Goal: Task Accomplishment & Management: Manage account settings

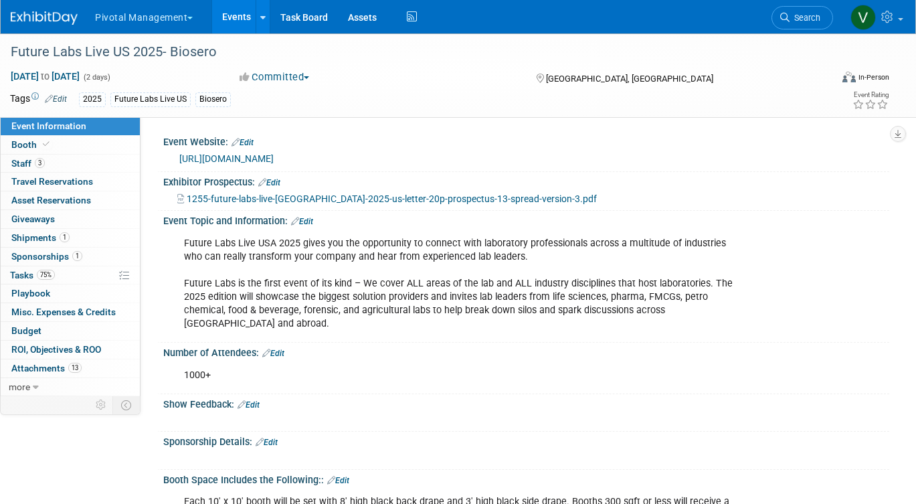
click at [218, 11] on link "Events" at bounding box center [236, 16] width 49 height 33
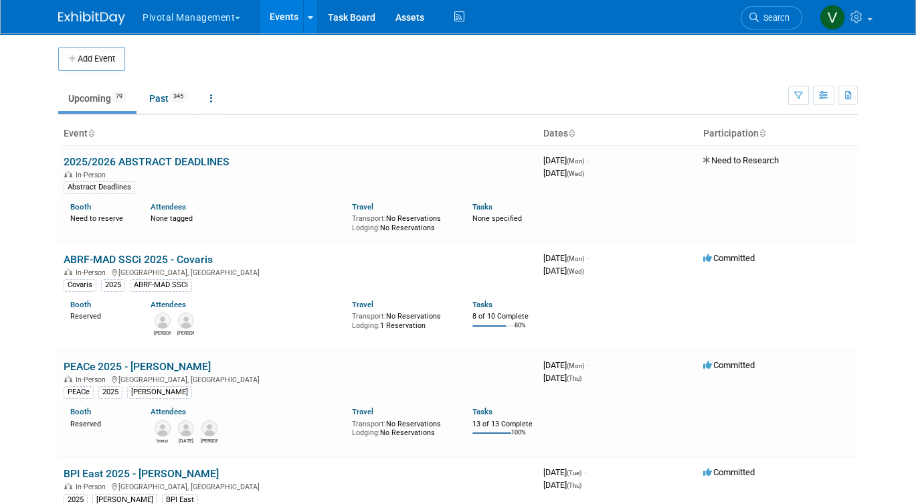
scroll to position [2246, 0]
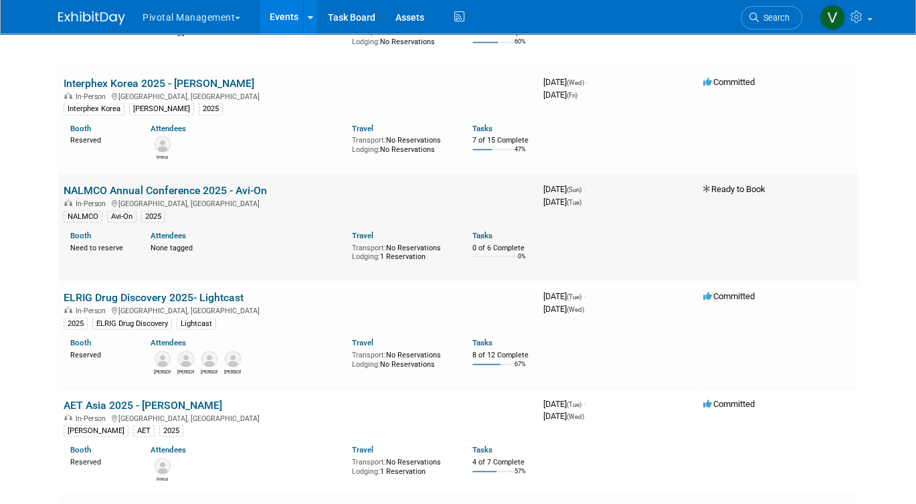
click at [169, 196] on link "NALMCO Annual Conference 2025 - Avi-On" at bounding box center [165, 189] width 203 height 13
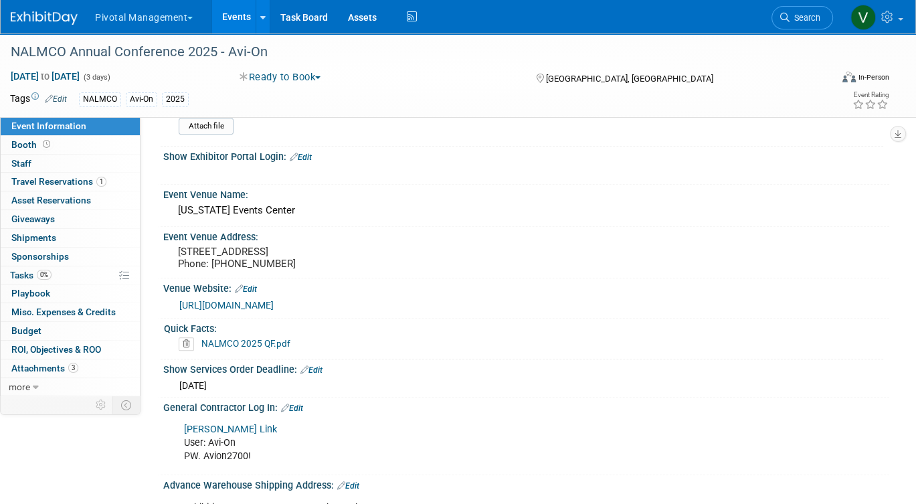
scroll to position [933, 0]
click at [332, 201] on div "Iowa Events Center" at bounding box center [526, 211] width 706 height 21
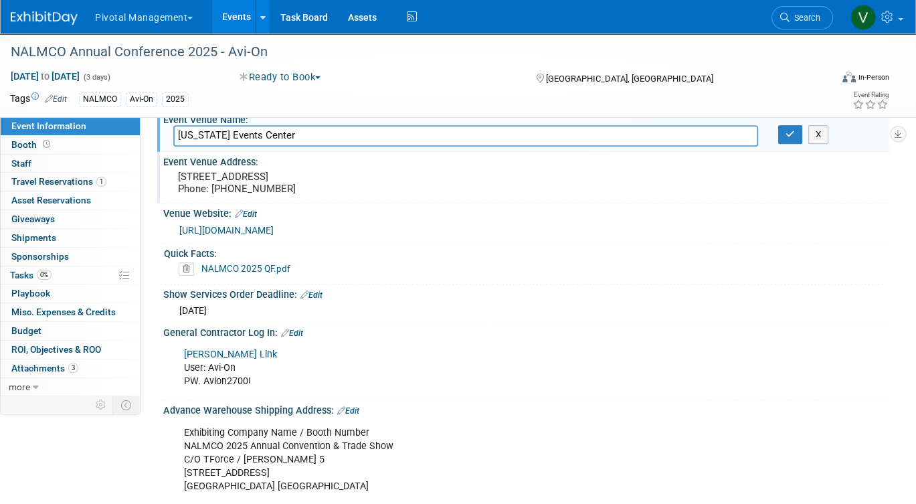
scroll to position [1018, 0]
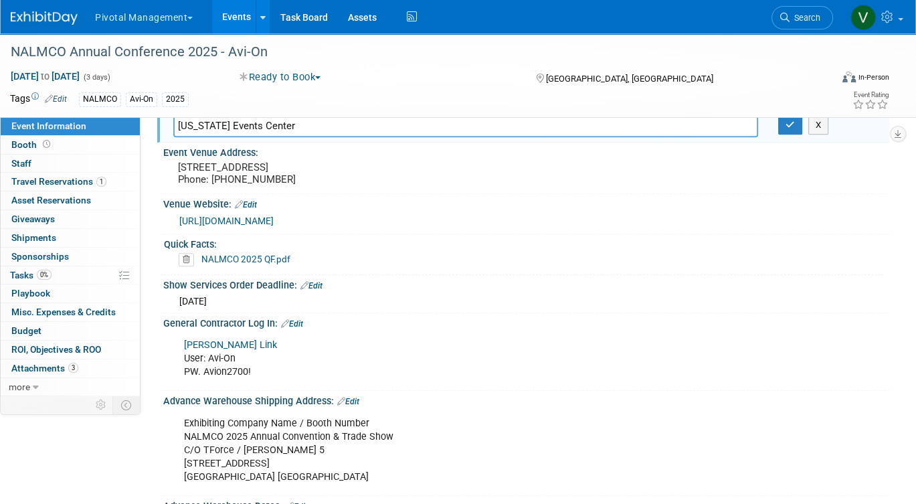
click at [278, 254] on link "NALMCO 2025 QF.pdf" at bounding box center [245, 259] width 89 height 11
click at [25, 385] on span "more" at bounding box center [19, 386] width 21 height 11
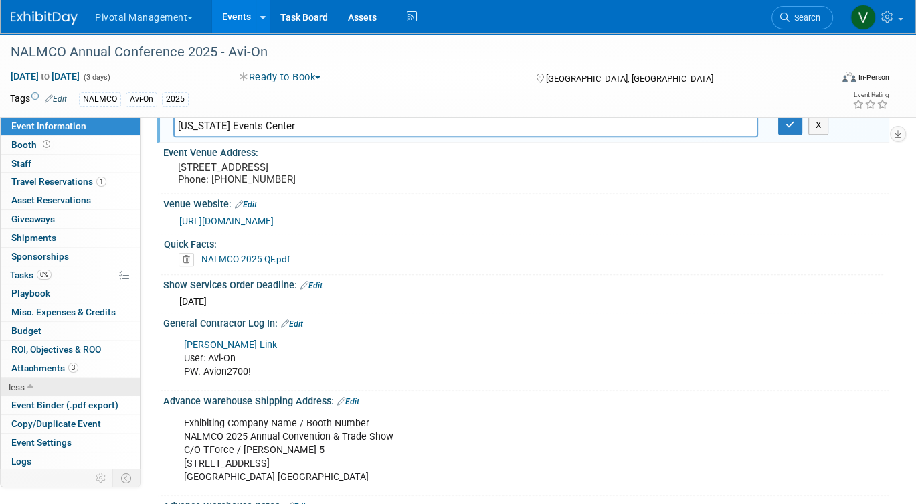
scroll to position [17, 0]
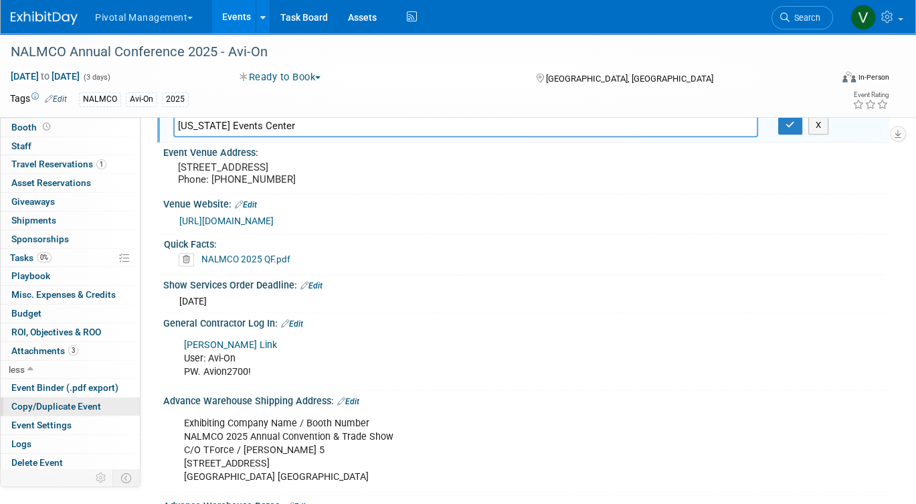
click at [31, 404] on span "Copy/Duplicate Event" at bounding box center [56, 406] width 90 height 11
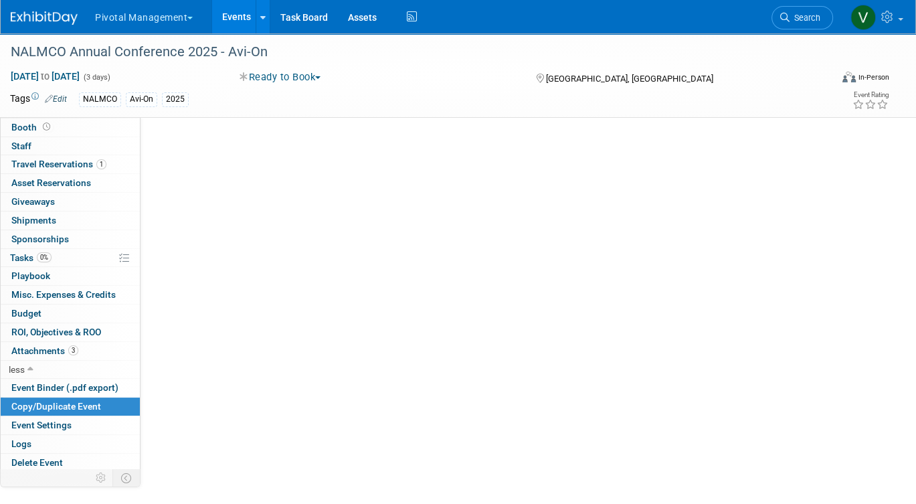
scroll to position [0, 0]
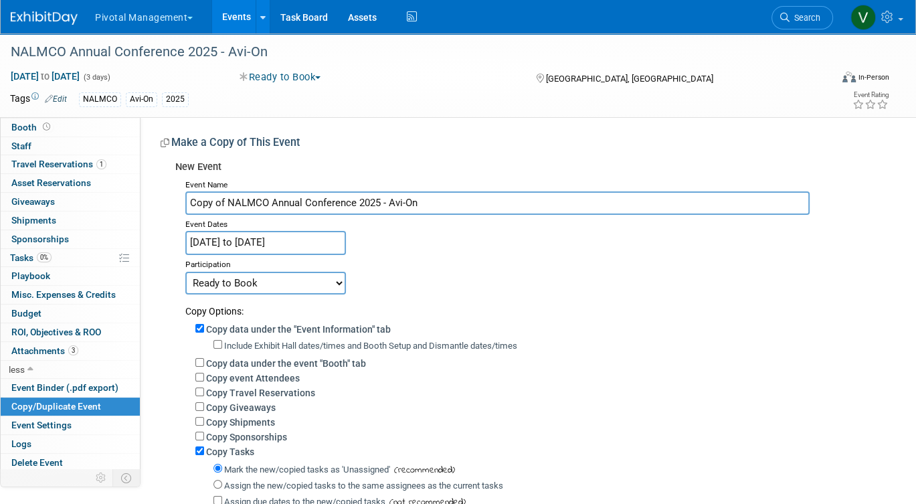
drag, startPoint x: 229, startPoint y: 199, endPoint x: 167, endPoint y: 197, distance: 62.3
click at [167, 197] on div "New Event Event Name Copy of NALMCO Annual Conference 2025 - Avi-On Event Dates…" at bounding box center [520, 381] width 719 height 452
drag, startPoint x: 351, startPoint y: 202, endPoint x: 399, endPoint y: 205, distance: 48.3
click at [399, 206] on input "NALMCO Annual Conference 2025 - Avi-On" at bounding box center [497, 202] width 624 height 23
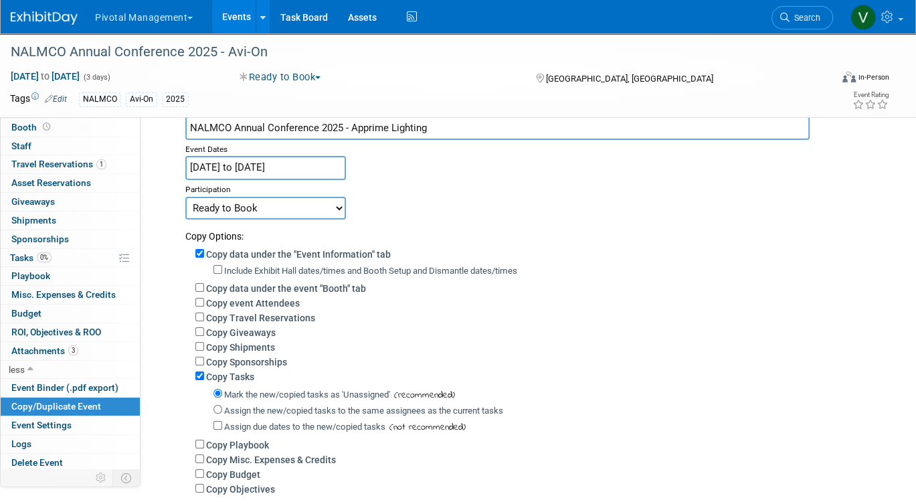
scroll to position [74, 0]
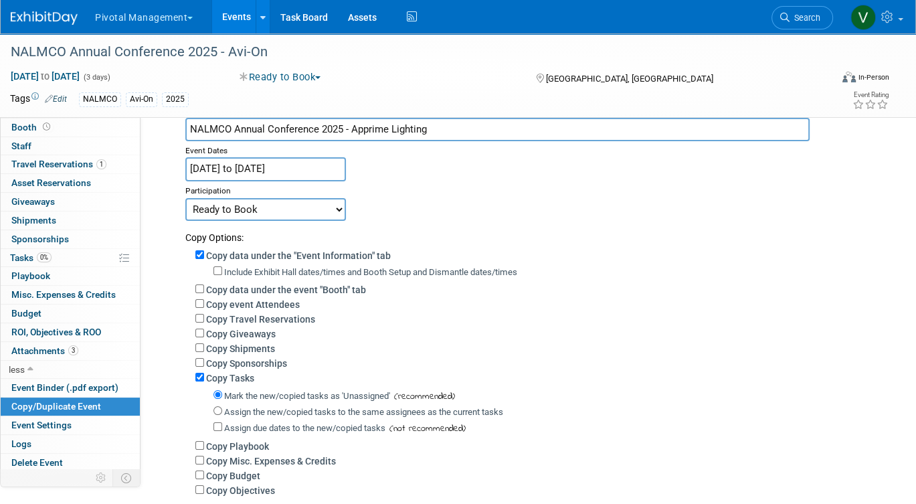
type input "NALMCO Annual Conference 2025 - Apprime Lighting"
click at [318, 203] on select "Committed Considering Not Going Need to Research Visibility/No Support Waiting …" at bounding box center [265, 209] width 161 height 23
select select "1"
click at [185, 198] on select "Committed Considering Not Going Need to Research Visibility/No Support Waiting …" at bounding box center [265, 209] width 161 height 23
click at [199, 379] on input "Copy Tasks" at bounding box center [199, 377] width 9 height 9
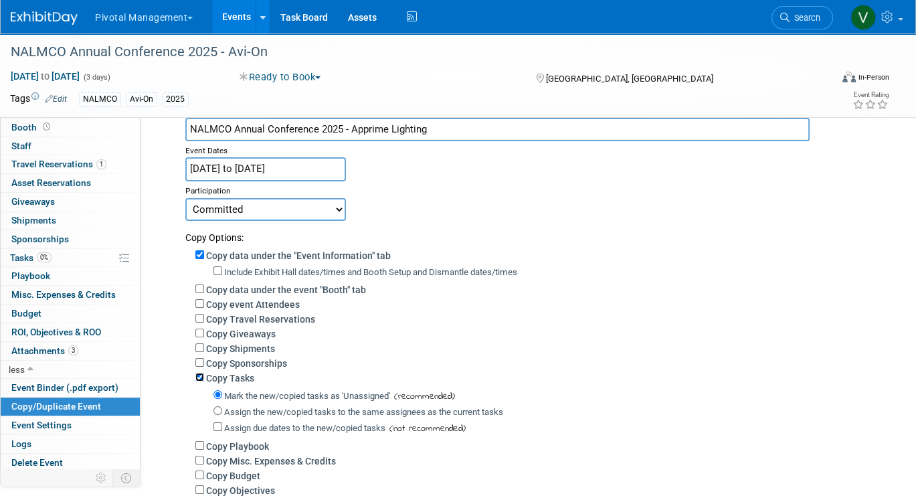
checkbox input "false"
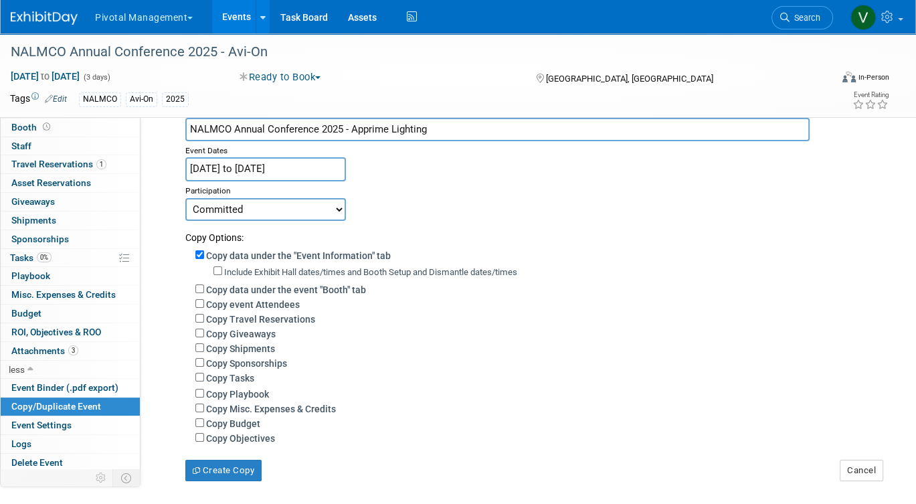
click at [226, 270] on label "Include Exhibit Hall dates/times and Booth Setup and Dismantle dates/times" at bounding box center [370, 272] width 293 height 10
click at [222, 270] on input "Include Exhibit Hall dates/times and Booth Setup and Dismantle dates/times" at bounding box center [217, 270] width 9 height 9
checkbox input "true"
click at [230, 473] on button "Create Copy" at bounding box center [223, 470] width 76 height 21
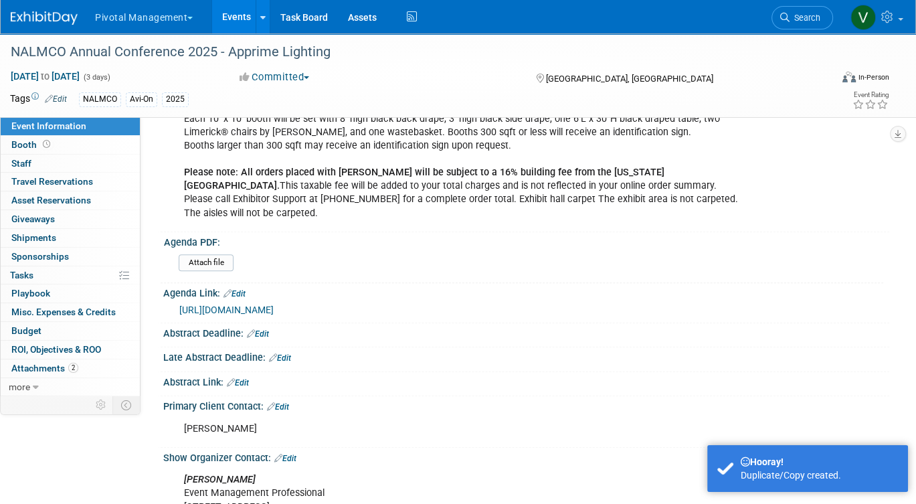
scroll to position [581, 0]
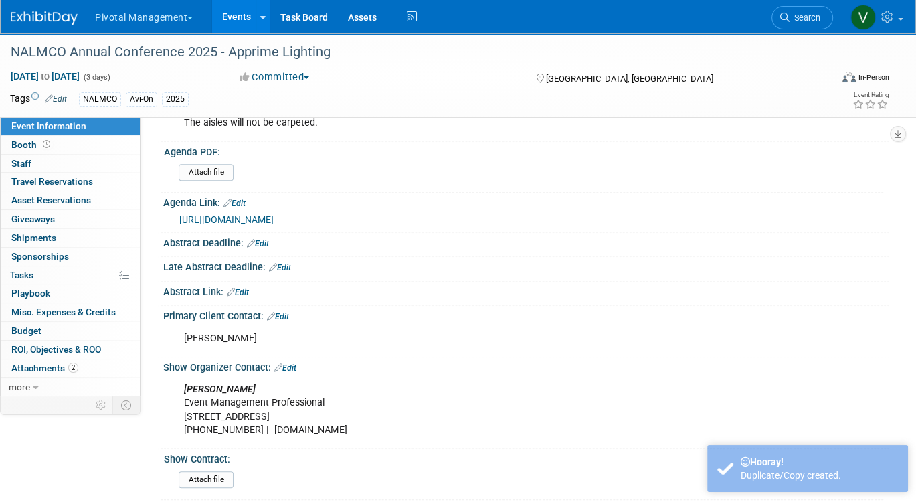
click at [286, 312] on link "Edit" at bounding box center [278, 316] width 22 height 9
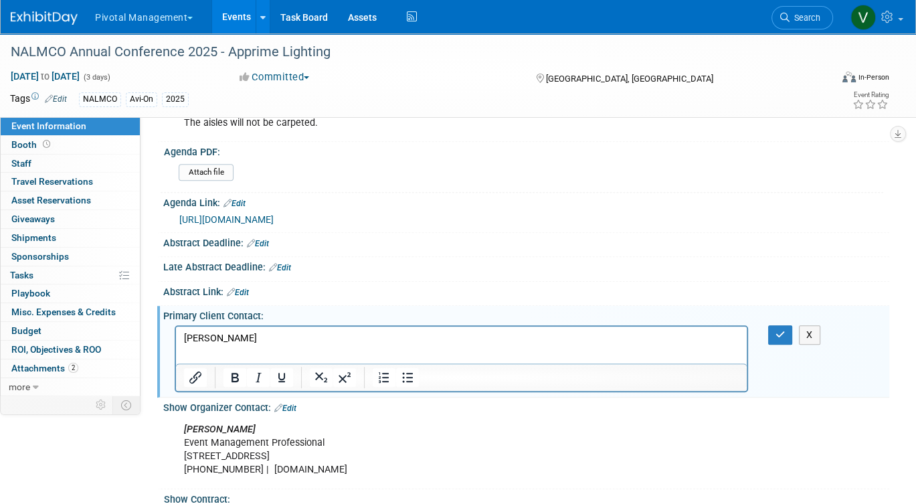
scroll to position [0, 0]
click at [257, 339] on p "[PERSON_NAME]" at bounding box center [461, 337] width 555 height 13
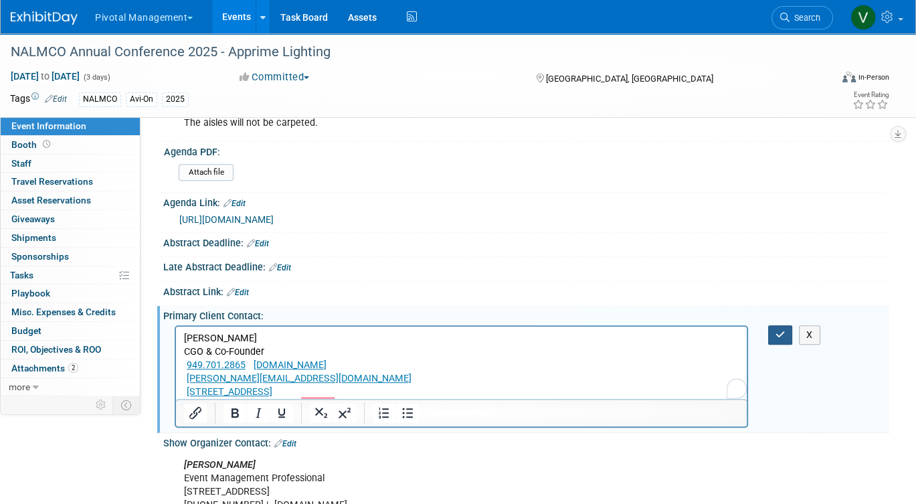
click at [785, 325] on button "button" at bounding box center [780, 334] width 25 height 19
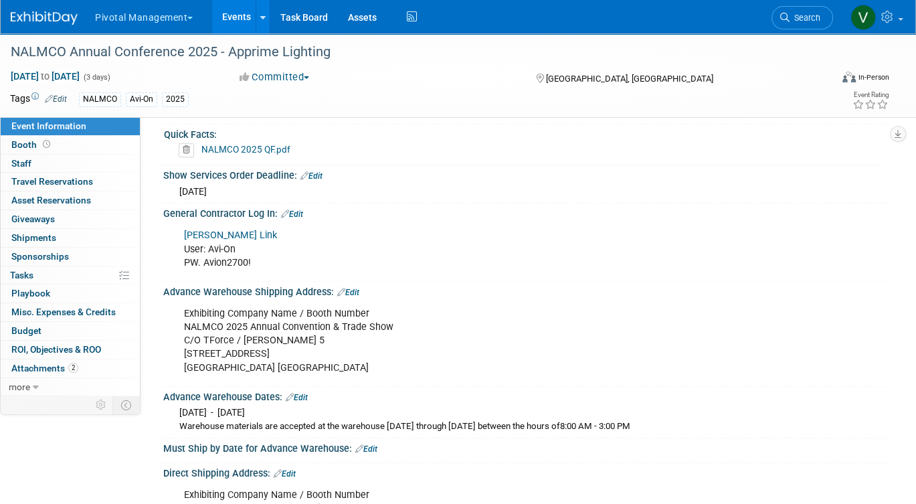
scroll to position [1191, 0]
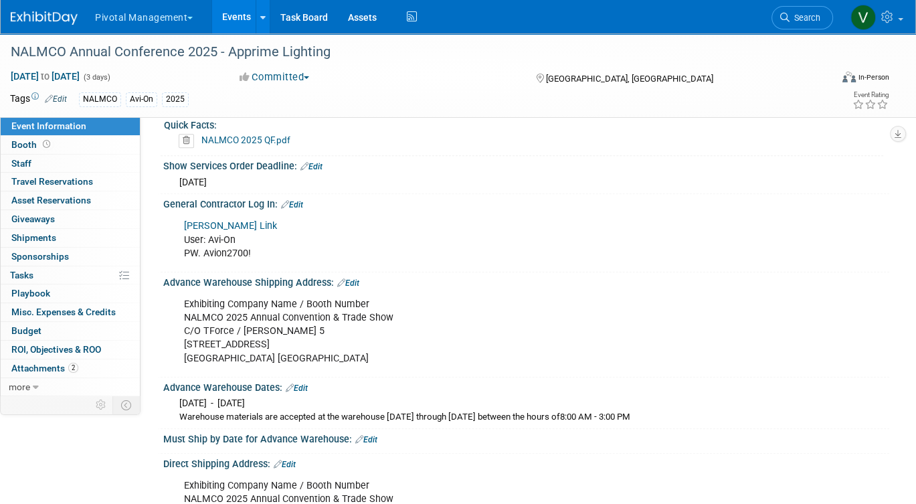
click at [353, 278] on link "Edit" at bounding box center [348, 282] width 22 height 9
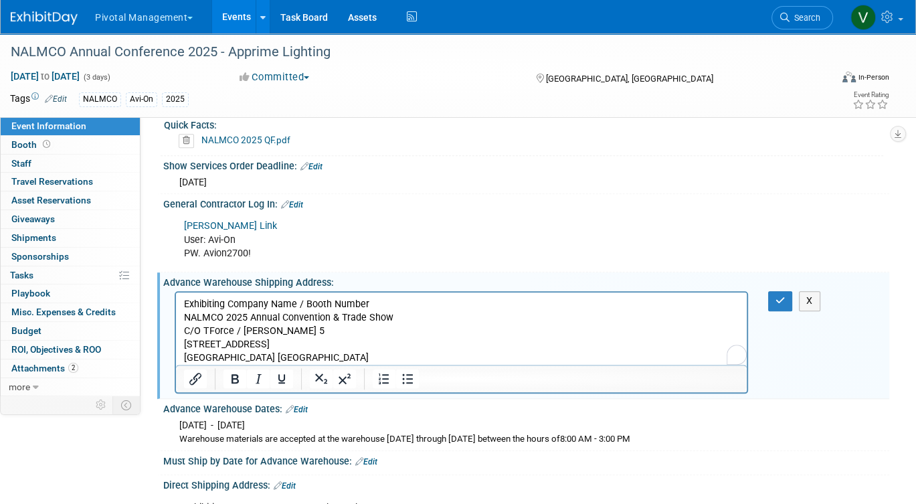
scroll to position [0, 0]
click at [322, 337] on p "Exhibiting Company Name / Booth Number NALMCO 2025 Annual Convention & Trade Sh…" at bounding box center [461, 331] width 555 height 67
click at [785, 291] on button "button" at bounding box center [780, 300] width 25 height 19
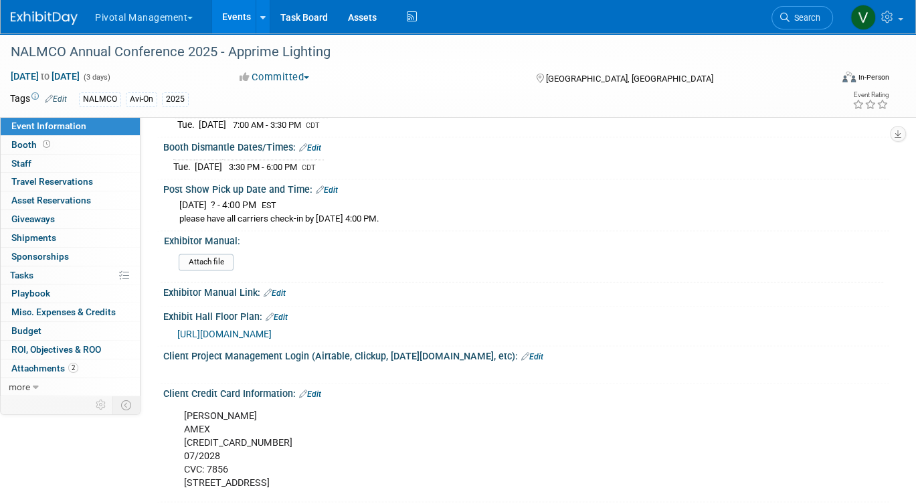
scroll to position [1806, 0]
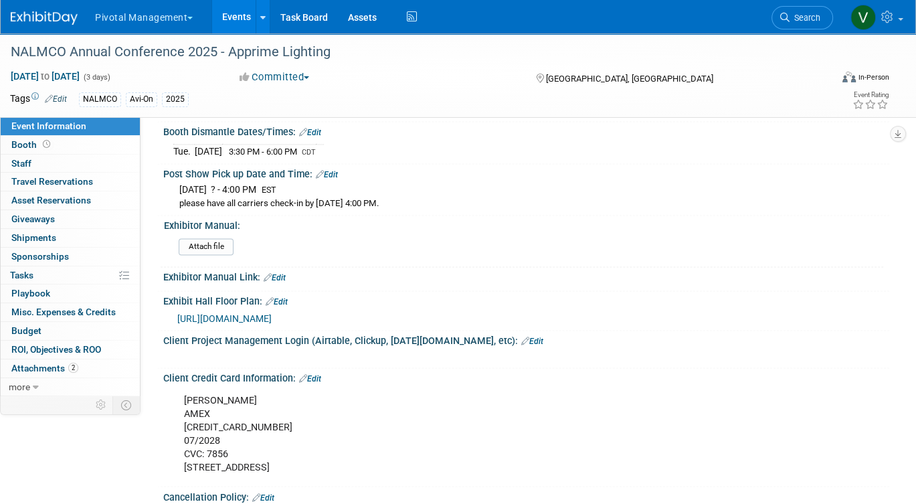
click at [310, 374] on link "Edit" at bounding box center [310, 378] width 22 height 9
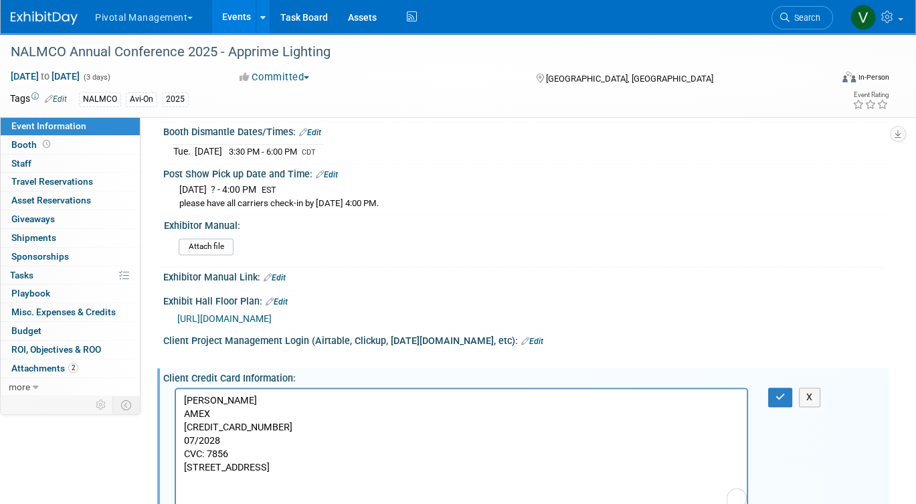
scroll to position [0, 0]
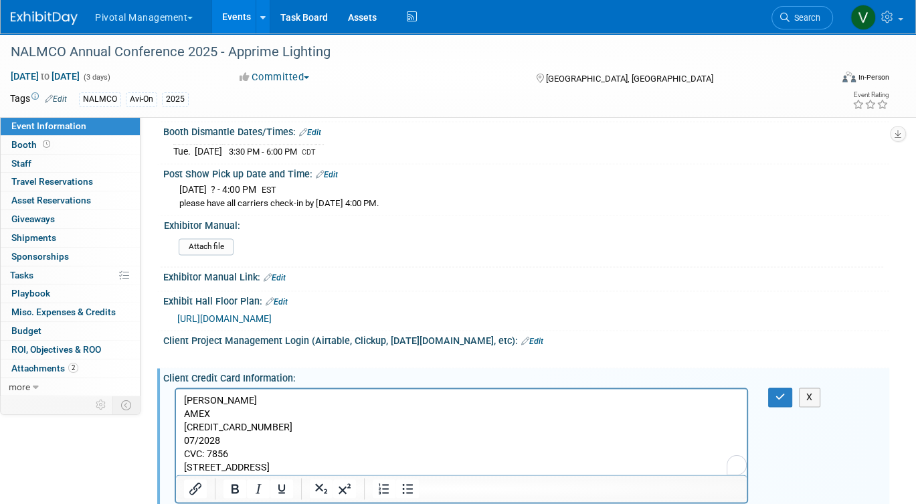
click at [468, 456] on p "[PERSON_NAME] AMEX [CREDIT_CARD_NUMBER] 07/2028 CVC: [CREDIT_CARD_DATA] [STREET…" at bounding box center [461, 433] width 555 height 80
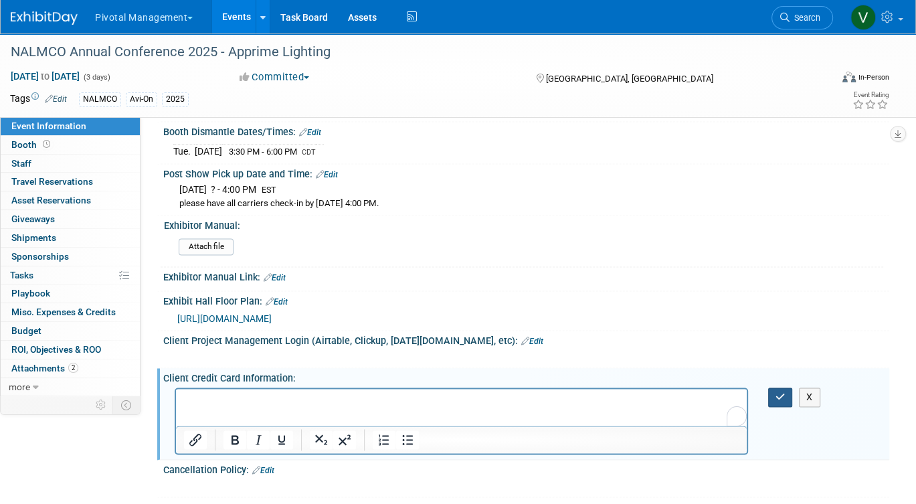
click at [775, 392] on icon "button" at bounding box center [780, 396] width 10 height 9
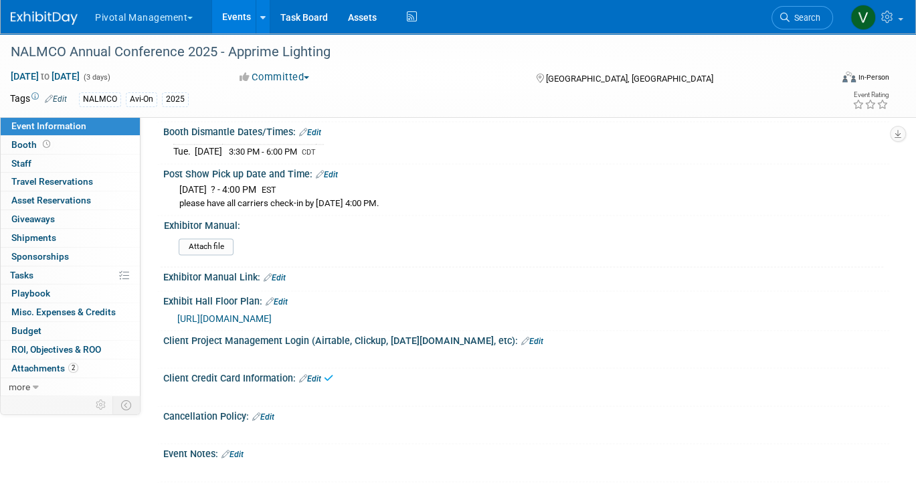
click at [272, 313] on span "[URL][DOMAIN_NAME]" at bounding box center [224, 318] width 94 height 11
